Goal: Task Accomplishment & Management: Use online tool/utility

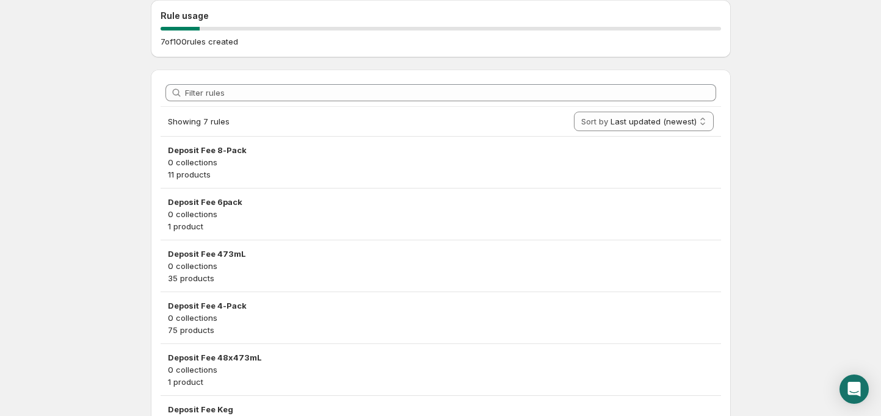
scroll to position [250, 0]
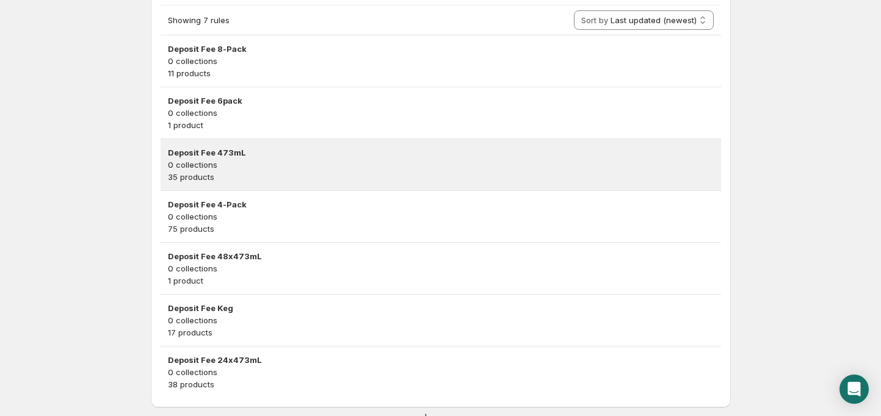
click at [177, 157] on h3 "Deposit Fee 473mL" at bounding box center [441, 153] width 546 height 12
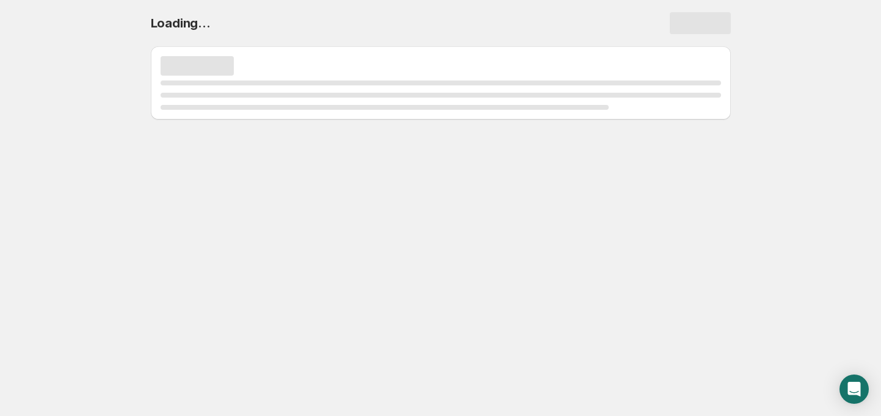
scroll to position [0, 0]
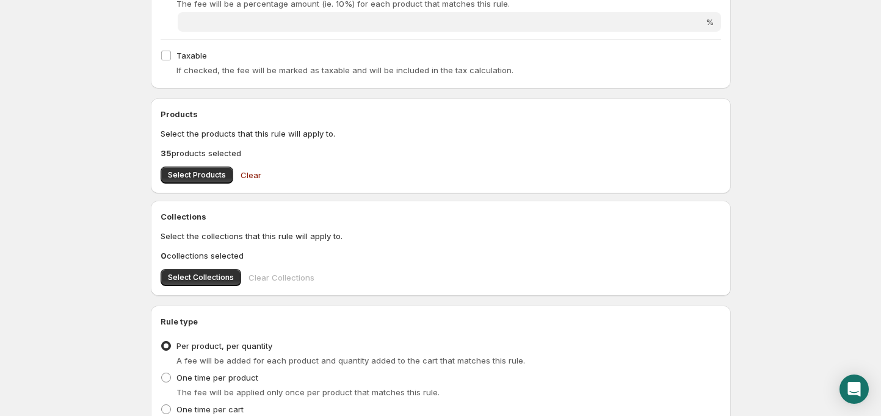
scroll to position [437, 0]
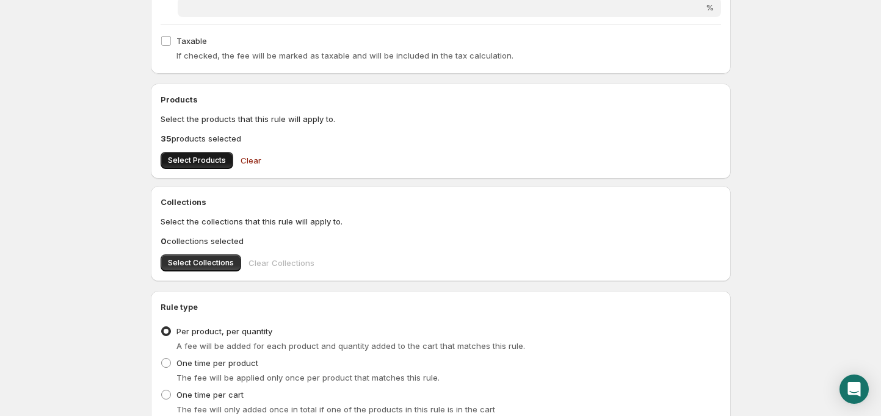
click at [184, 156] on span "Select Products" at bounding box center [197, 161] width 58 height 10
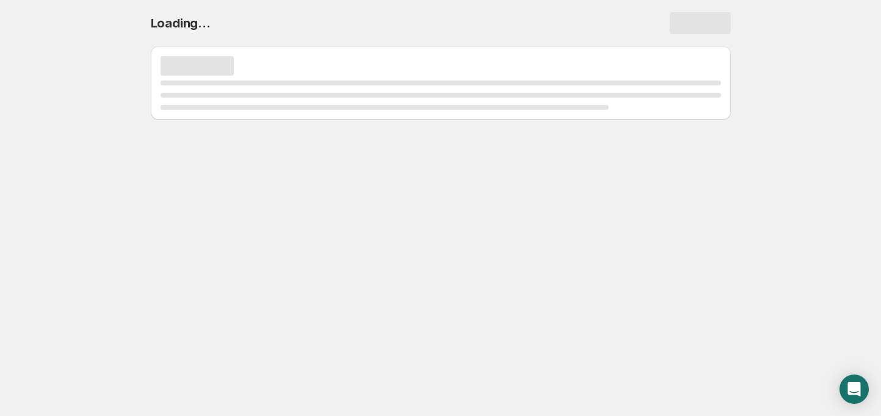
scroll to position [0, 0]
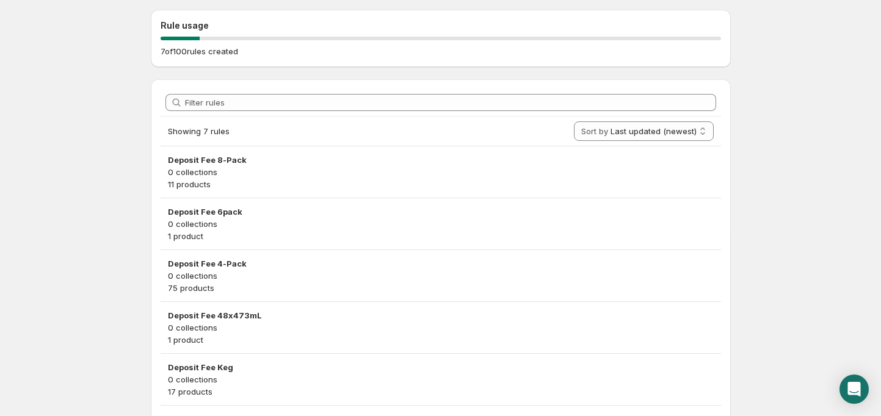
scroll to position [231, 0]
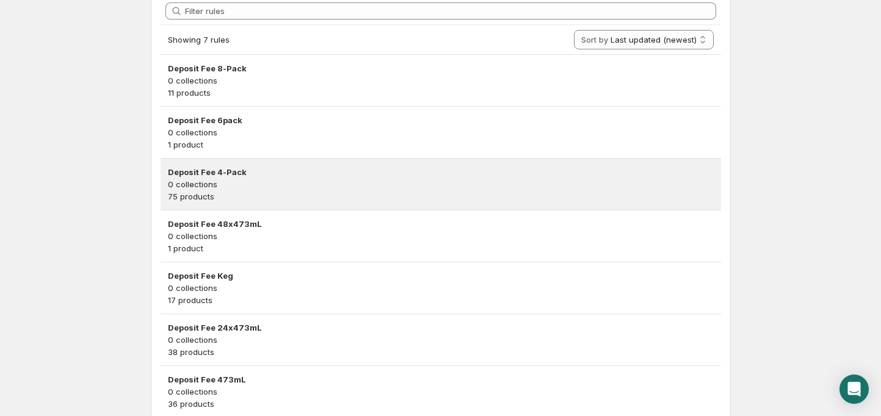
click at [219, 173] on h3 "Deposit Fee 4-Pack" at bounding box center [441, 172] width 546 height 12
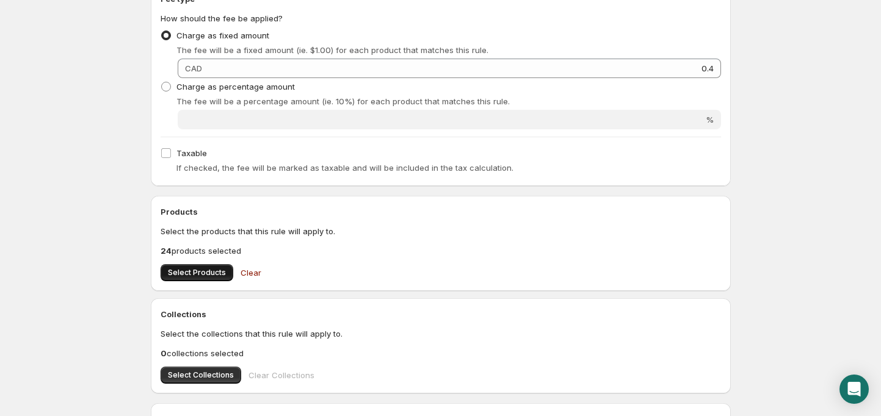
scroll to position [329, 0]
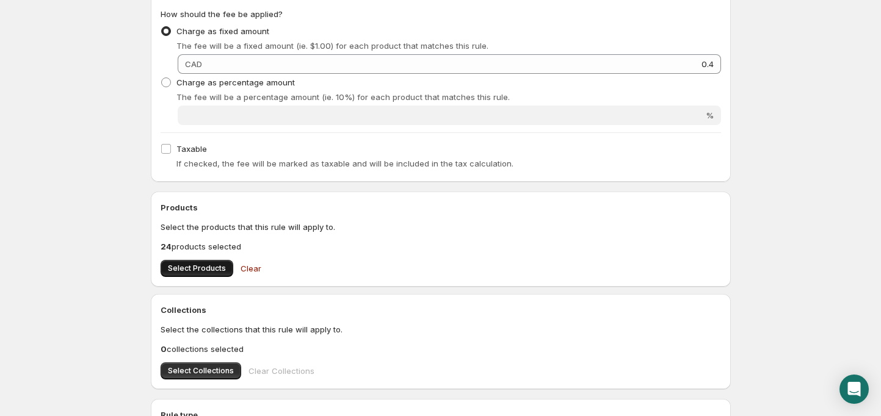
click at [198, 277] on button "Select Products" at bounding box center [197, 268] width 73 height 17
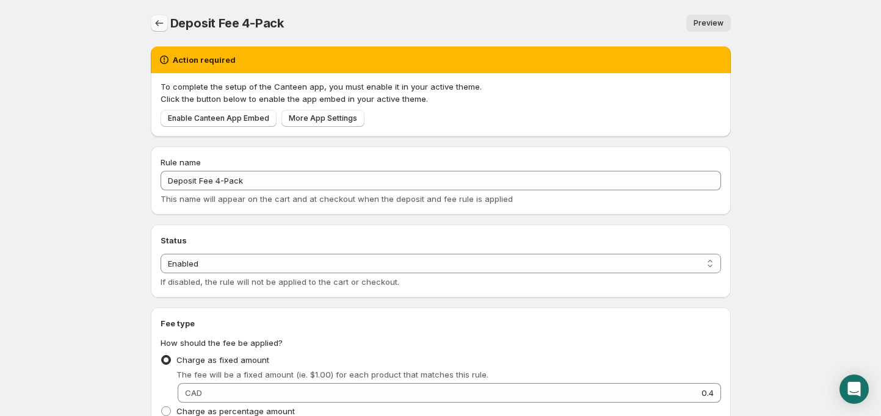
click at [162, 25] on icon "Settings" at bounding box center [159, 23] width 12 height 12
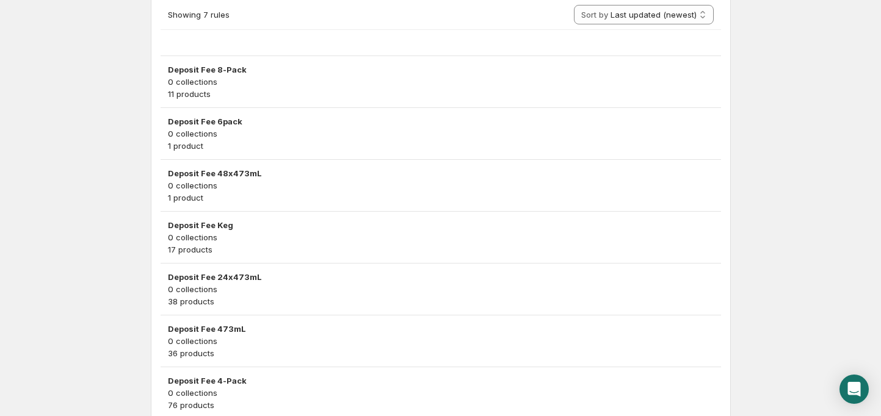
scroll to position [281, 0]
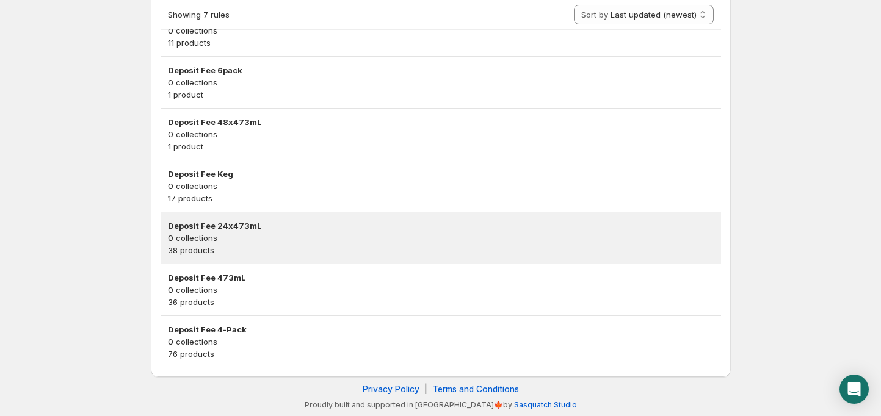
click at [232, 225] on h3 "Deposit Fee 24x473mL" at bounding box center [441, 226] width 546 height 12
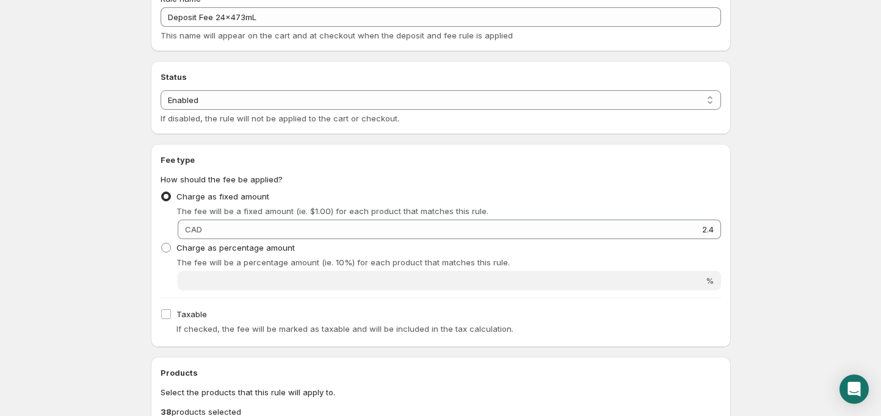
scroll to position [435, 0]
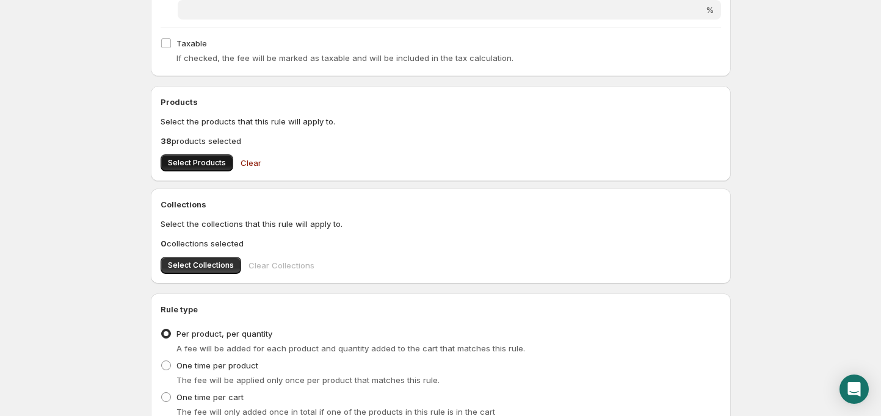
click at [188, 167] on span "Select Products" at bounding box center [197, 163] width 58 height 10
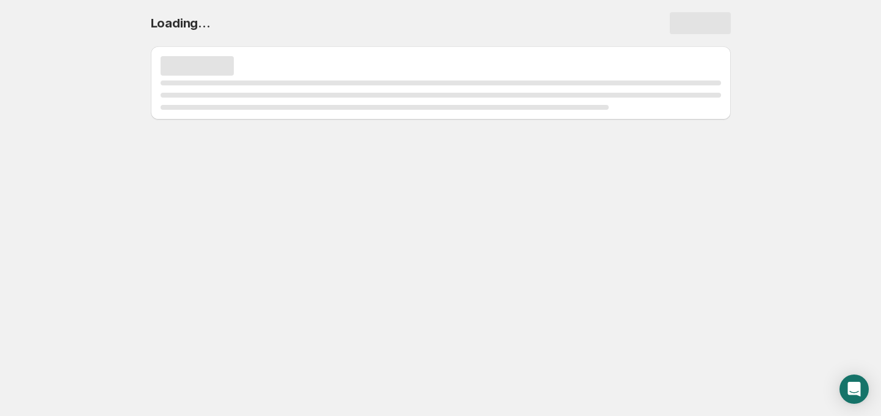
scroll to position [0, 0]
